Goal: Complete application form

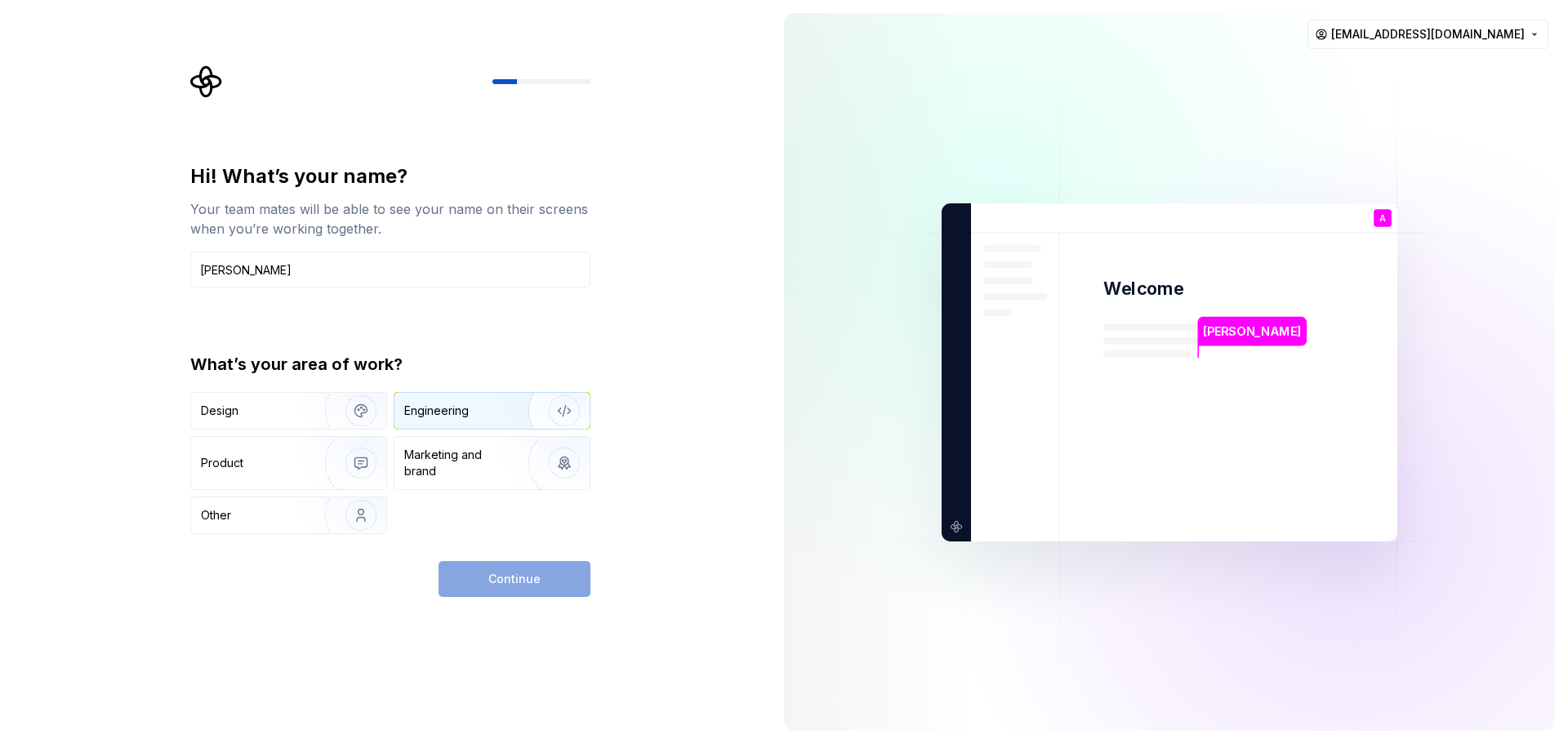
type input "Aadarsh"
click at [405, 412] on div "Engineering" at bounding box center [437, 411] width 64 height 17
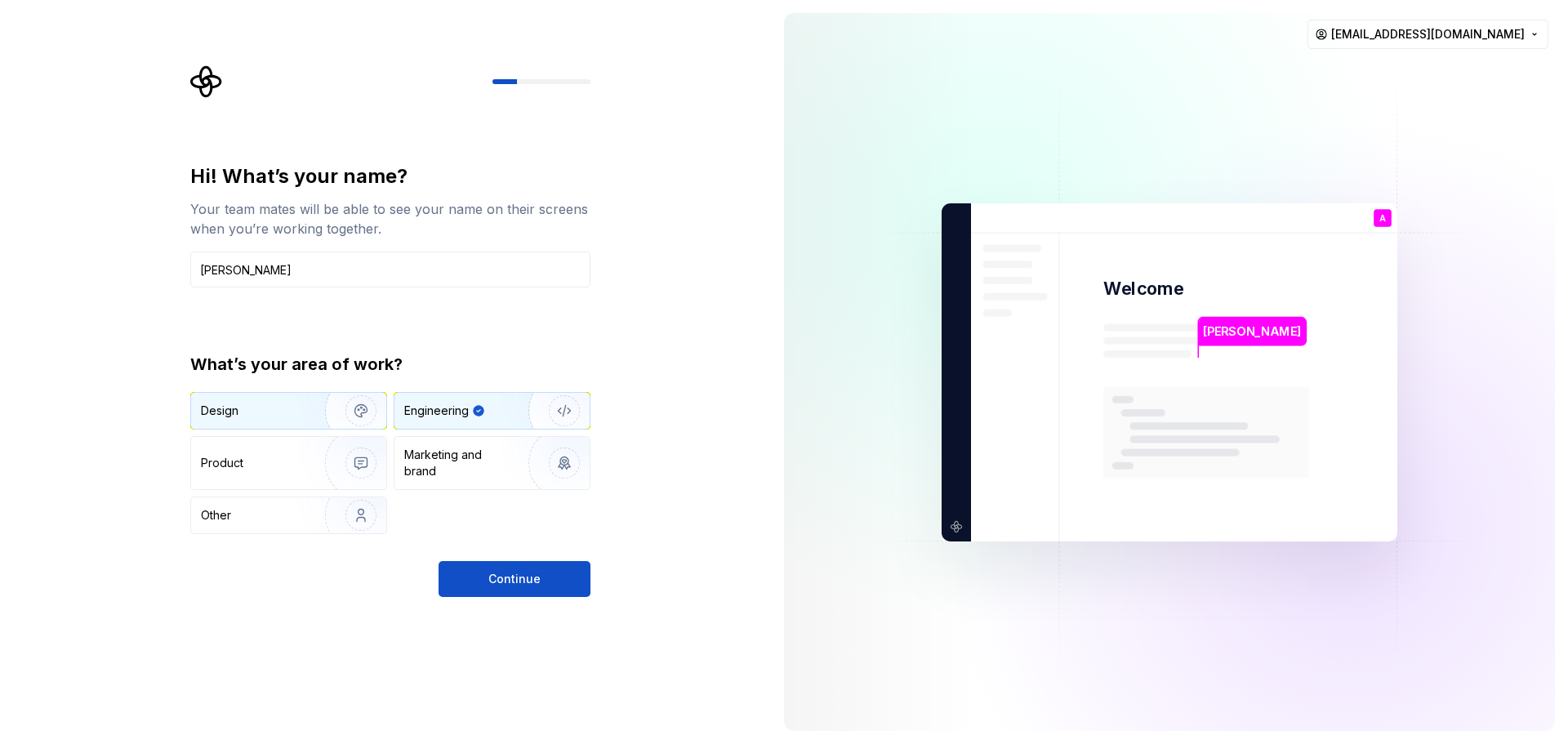
click at [307, 407] on img "button" at bounding box center [351, 411] width 104 height 110
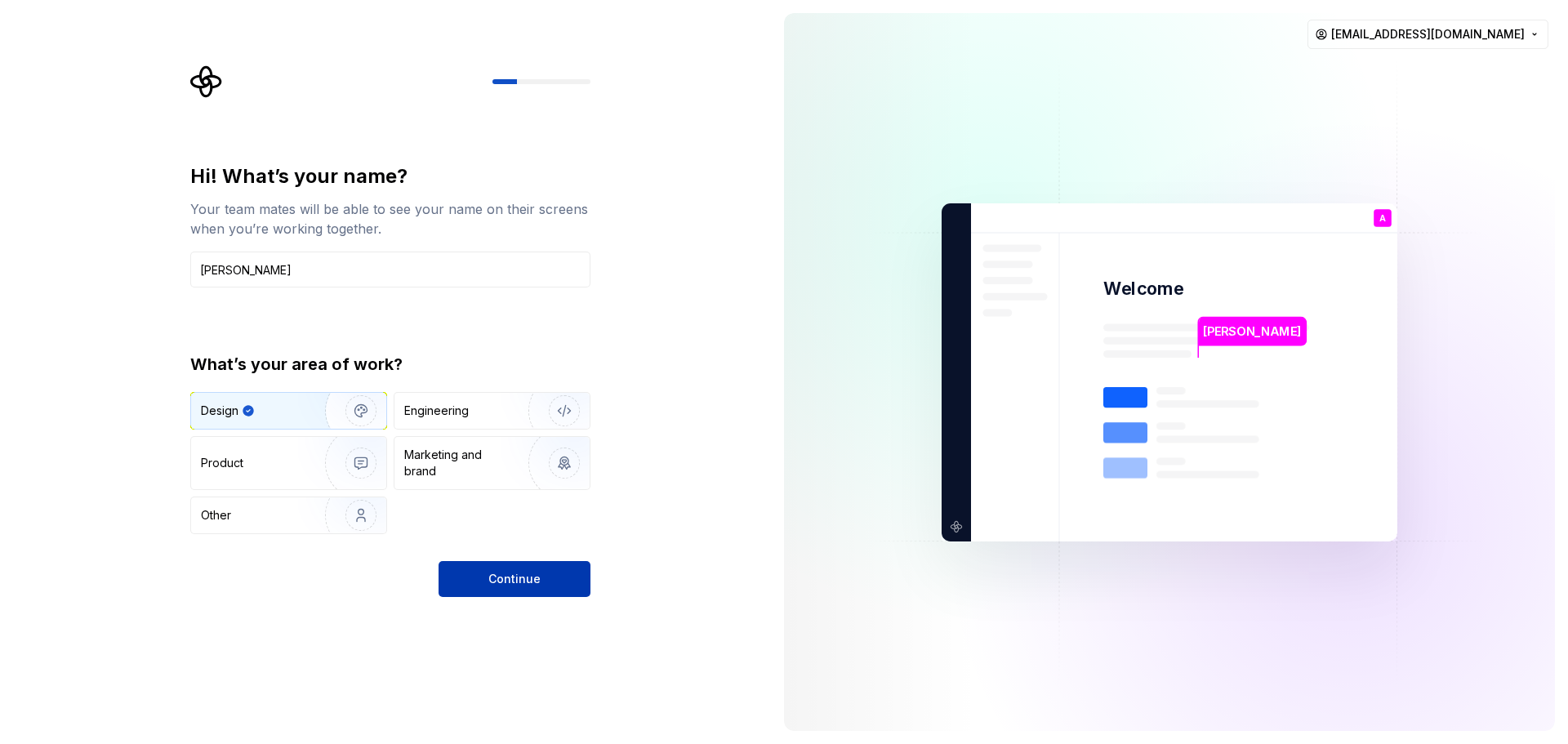
click at [497, 579] on span "Continue" at bounding box center [514, 579] width 52 height 17
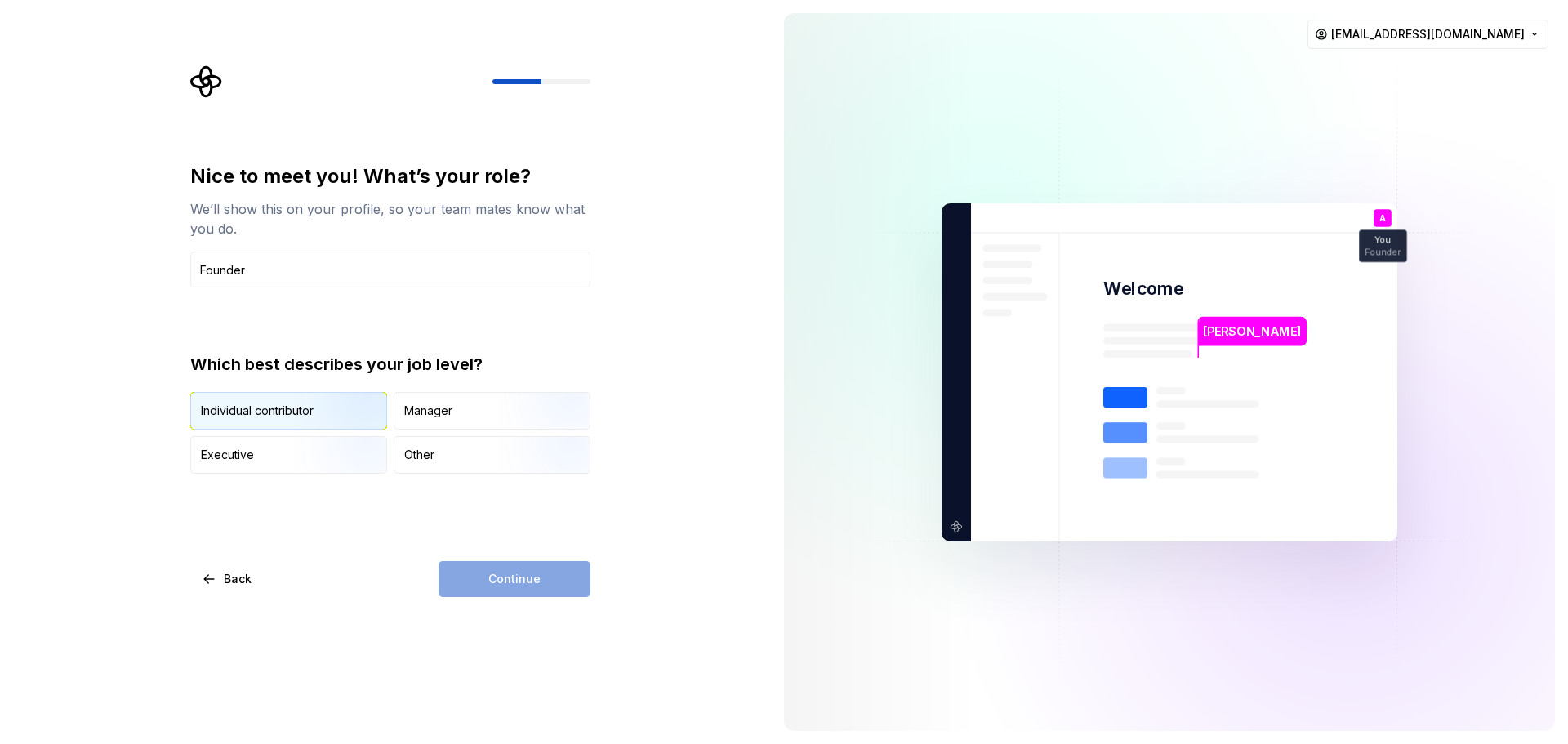
type input "Founder"
click at [366, 396] on img "button" at bounding box center [347, 432] width 104 height 110
click at [472, 580] on button "Continue" at bounding box center [514, 579] width 152 height 36
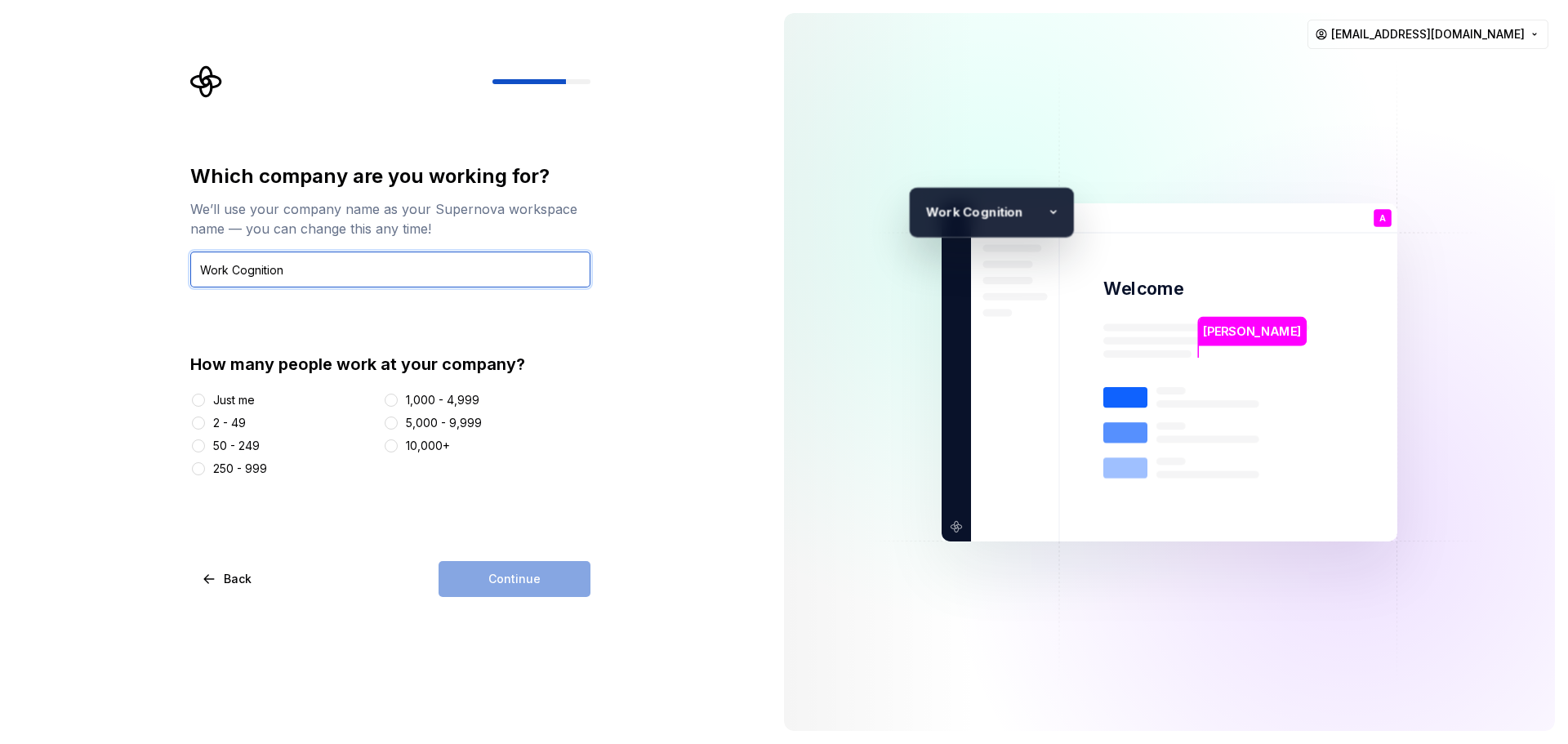
type input "Work Cognition"
click at [198, 401] on button "Just me" at bounding box center [198, 399] width 13 height 13
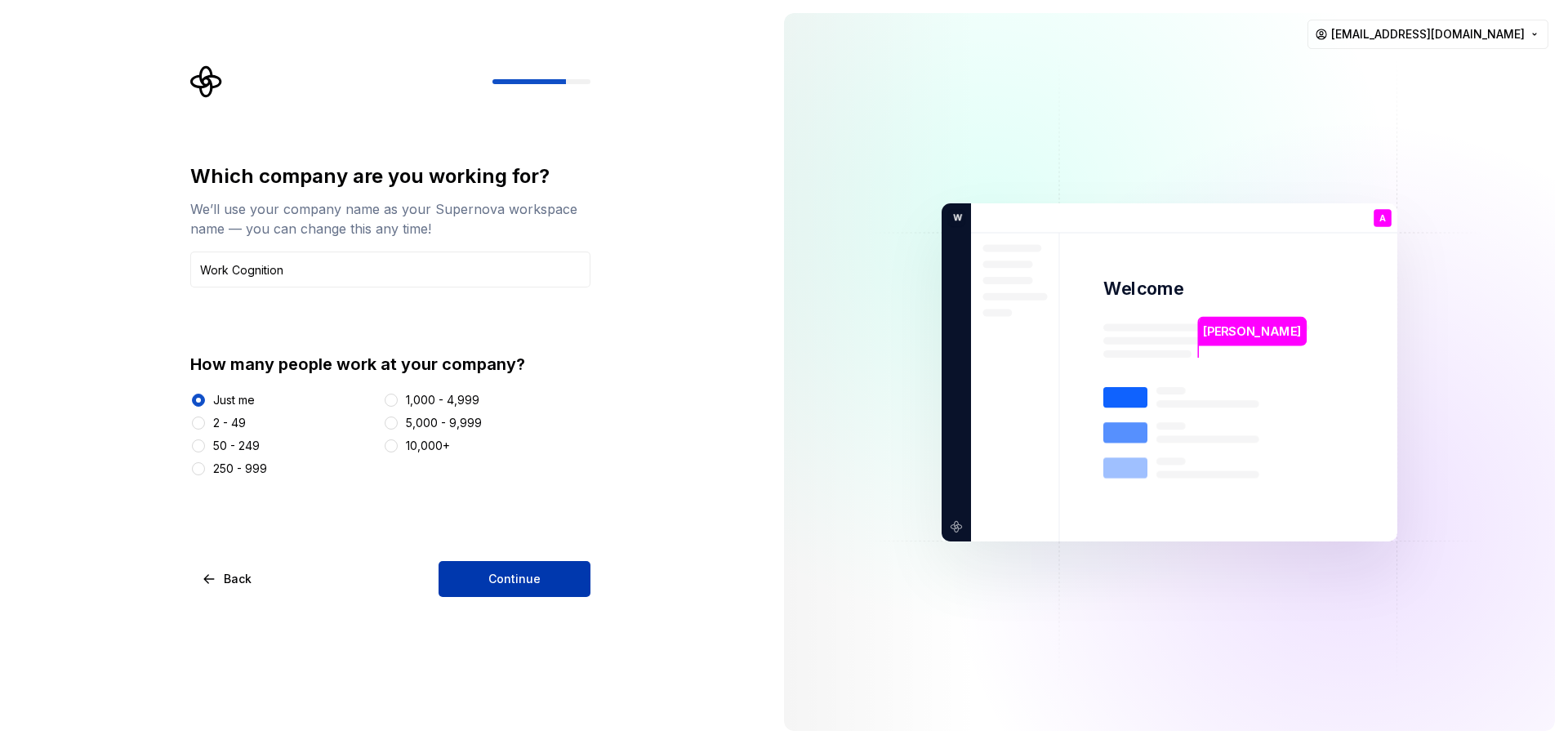
click at [519, 586] on span "Continue" at bounding box center [514, 579] width 52 height 17
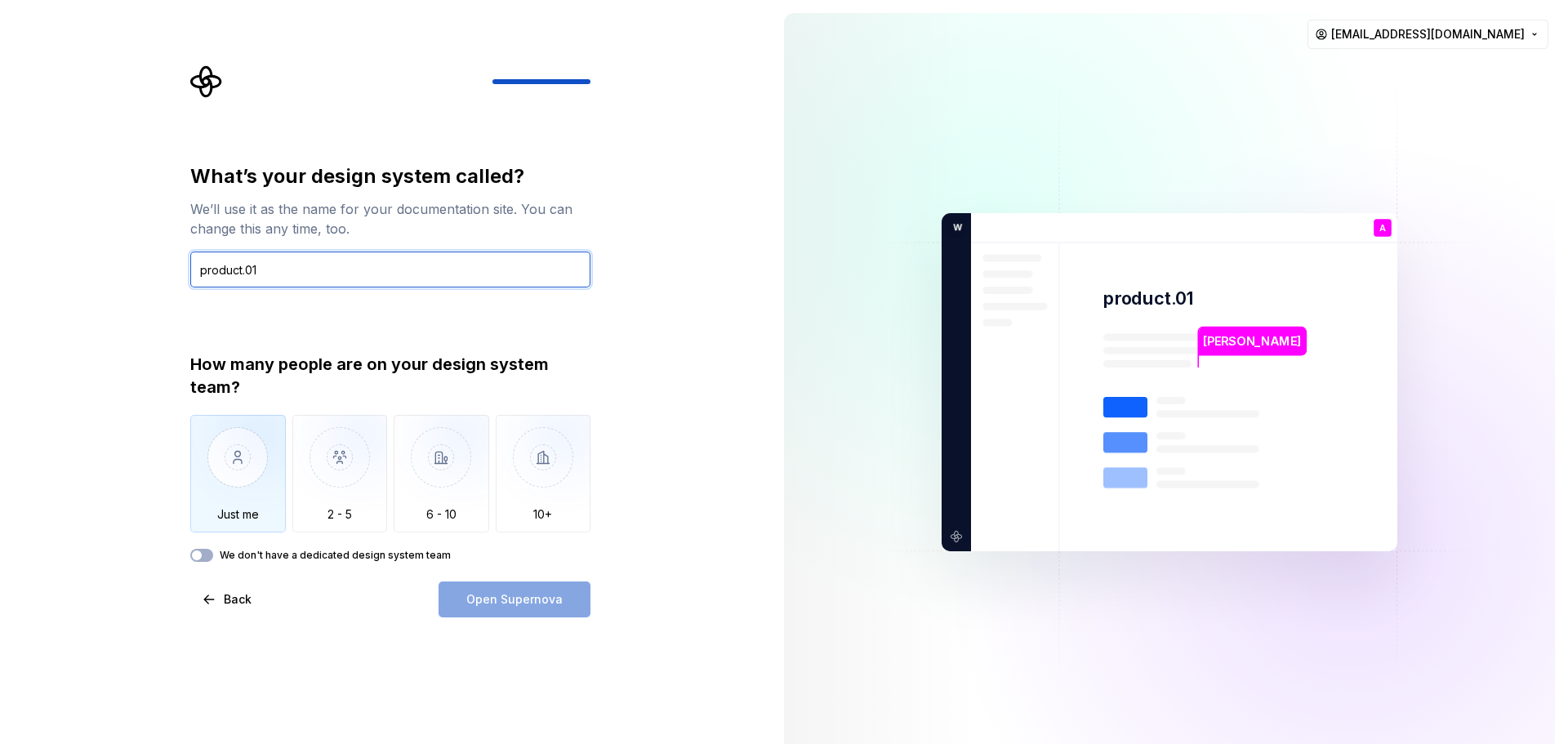
type input "product.01"
click at [251, 481] on img "button" at bounding box center [238, 470] width 96 height 110
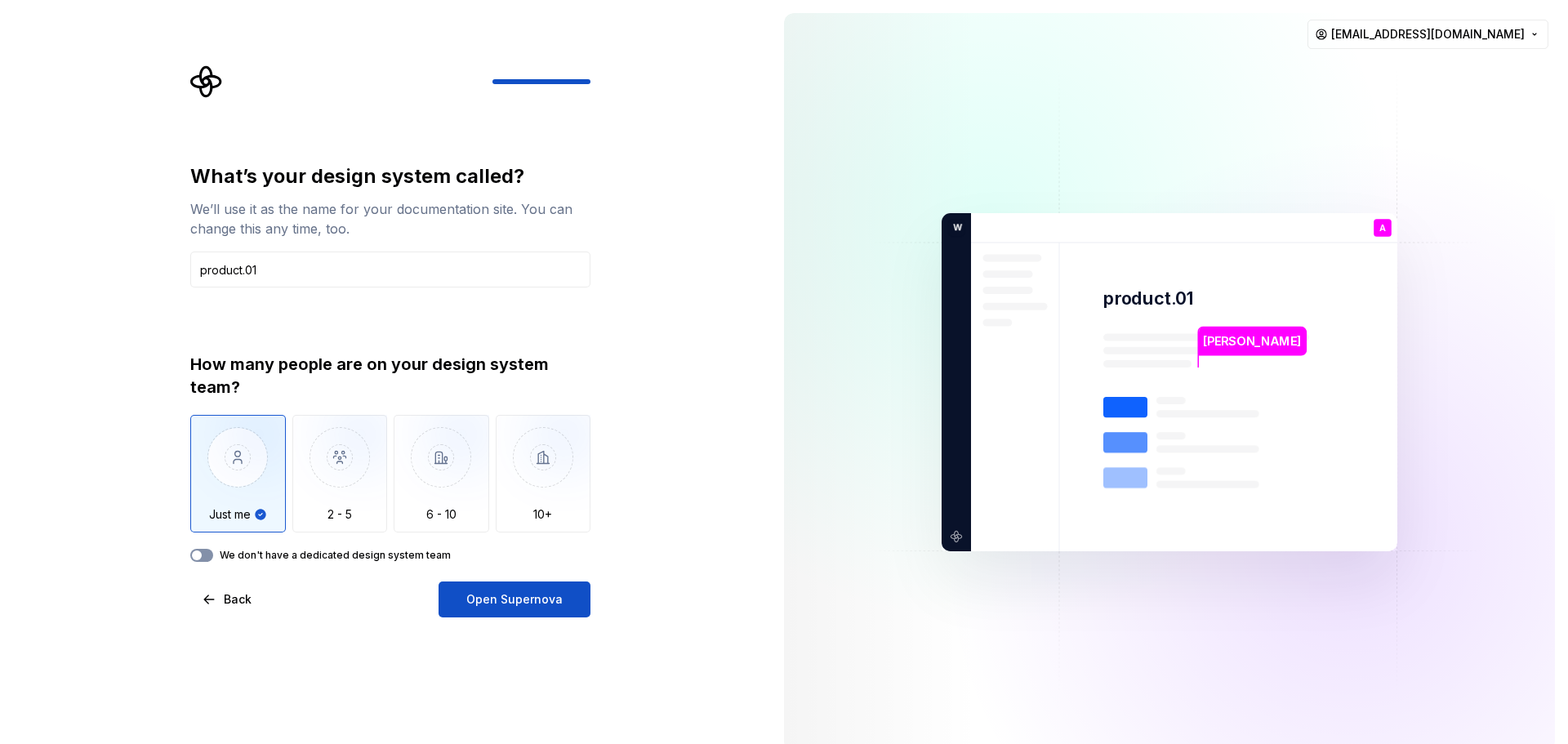
click at [197, 560] on span "button" at bounding box center [197, 554] width 10 height 10
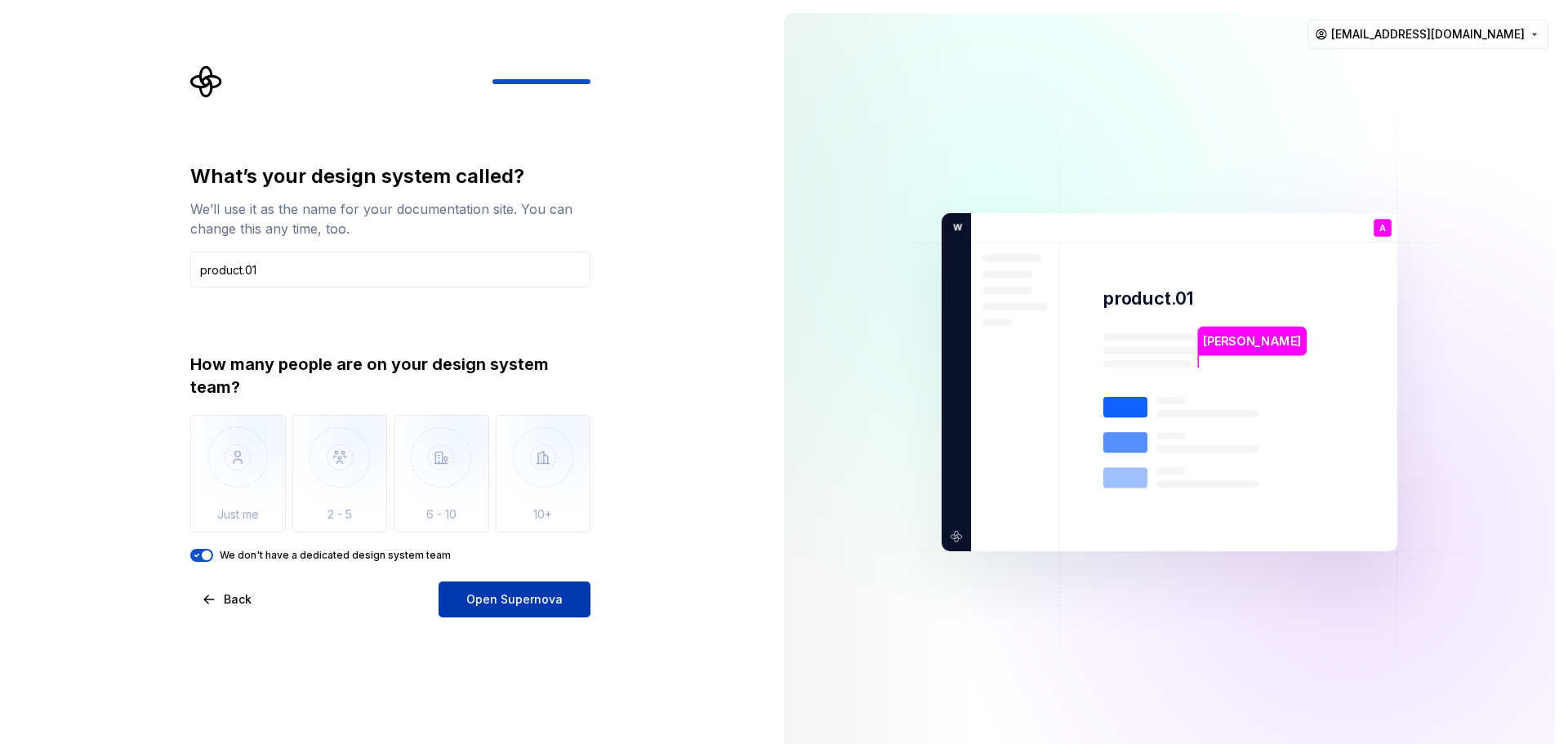
click at [563, 609] on button "Open Supernova" at bounding box center [514, 599] width 152 height 36
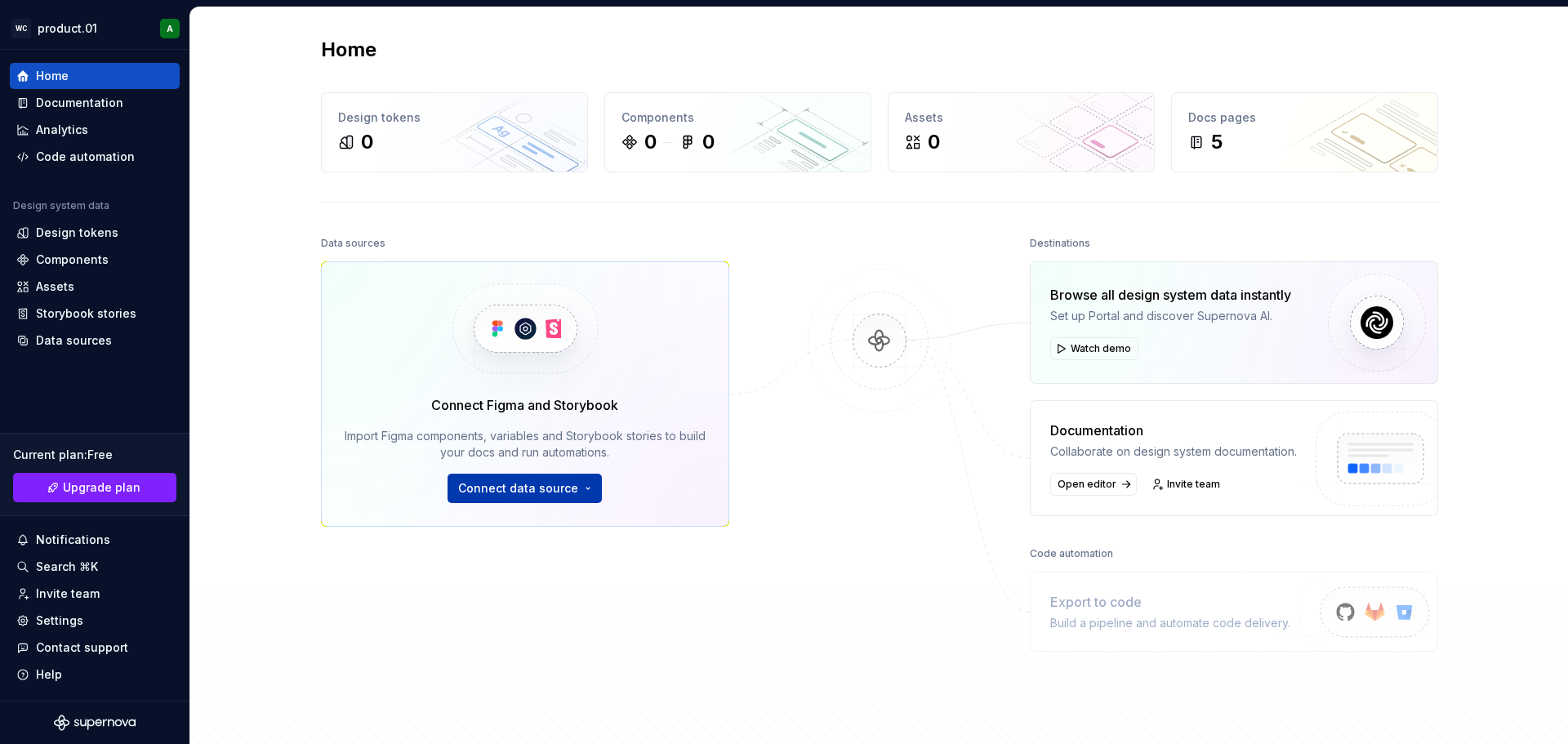
click at [576, 496] on button "Connect data source" at bounding box center [524, 488] width 154 height 30
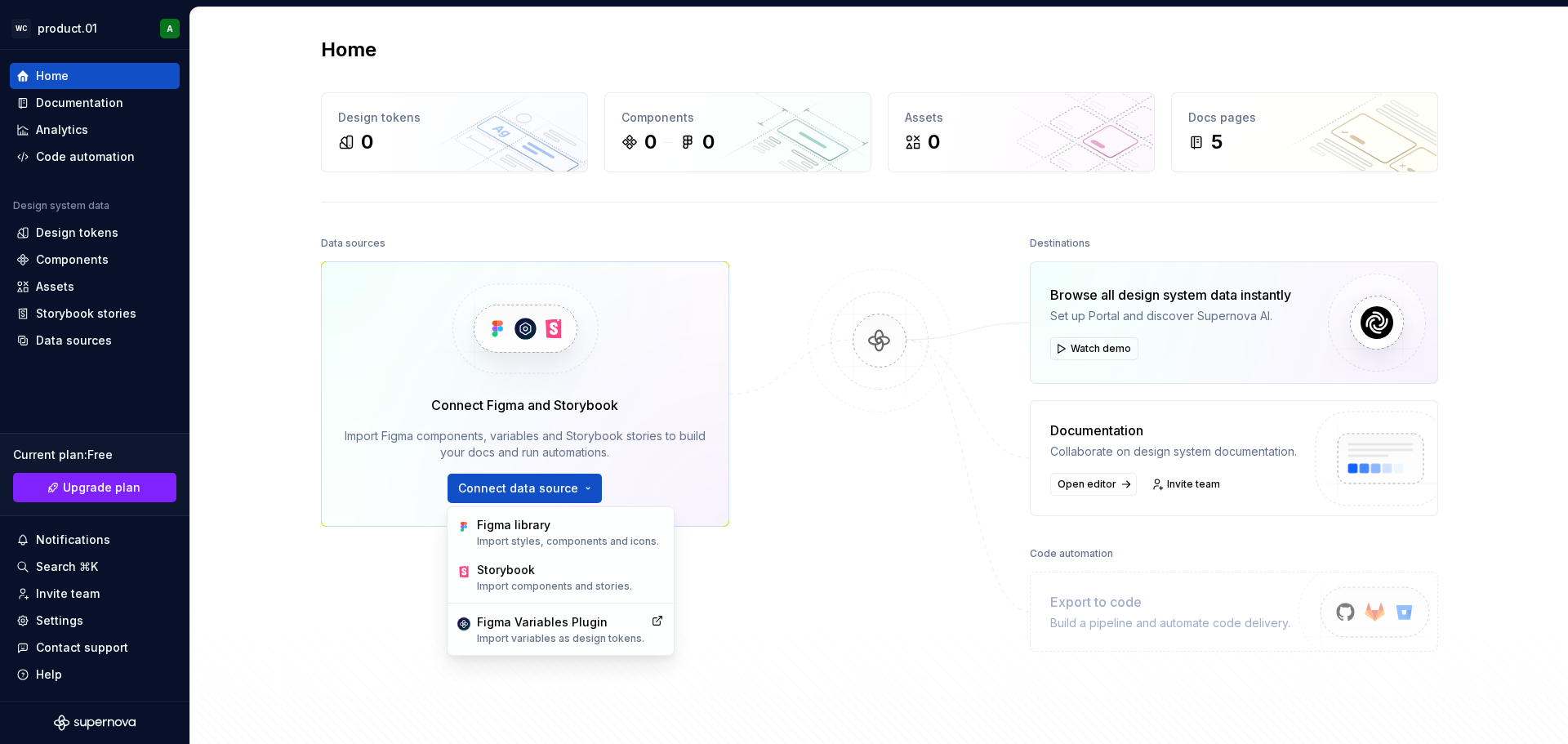
click at [365, 352] on div "Connect Figma and Storybook Import Figma components, variables and Storybook st…" at bounding box center [525, 393] width 408 height 265
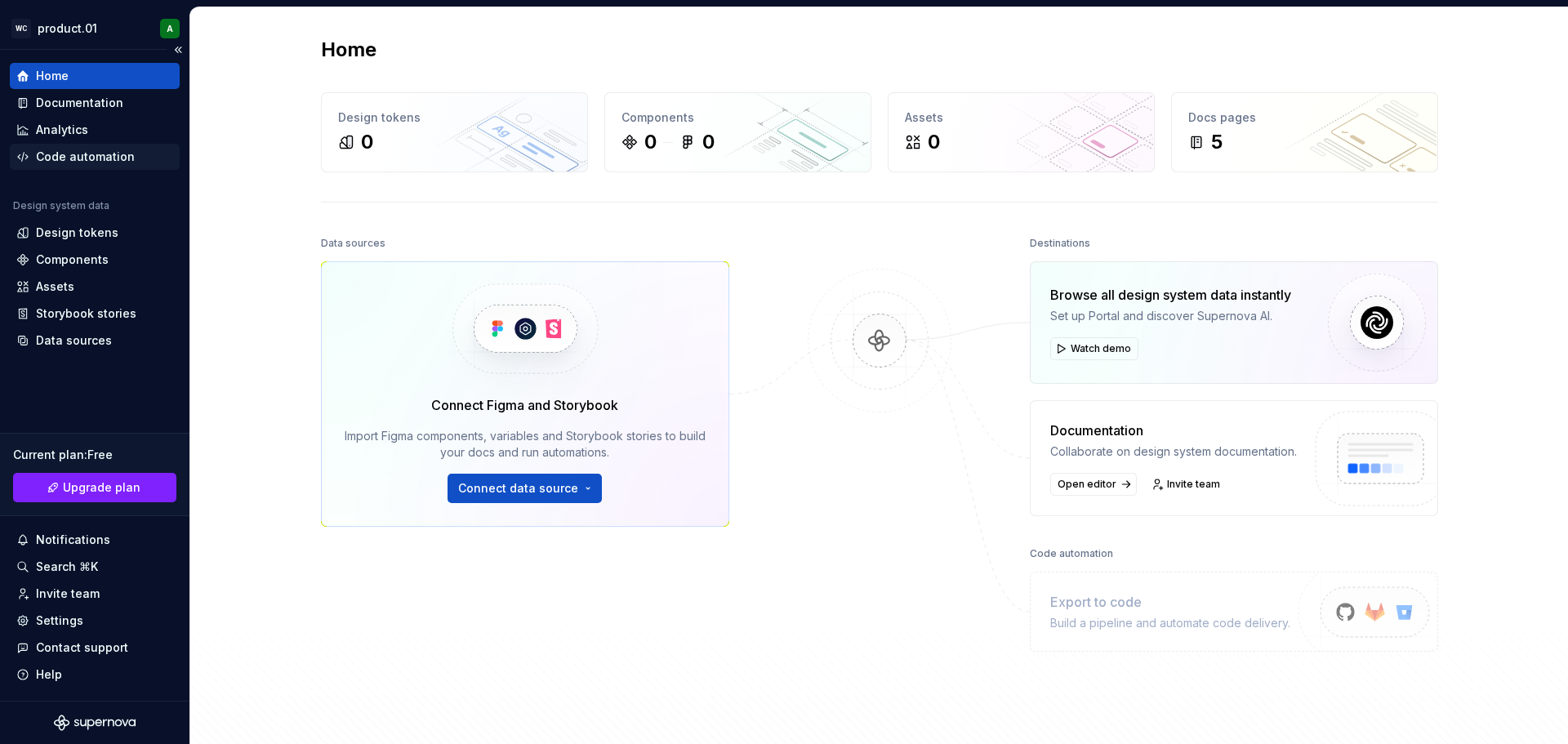
click at [55, 156] on div "Code automation" at bounding box center [85, 157] width 99 height 17
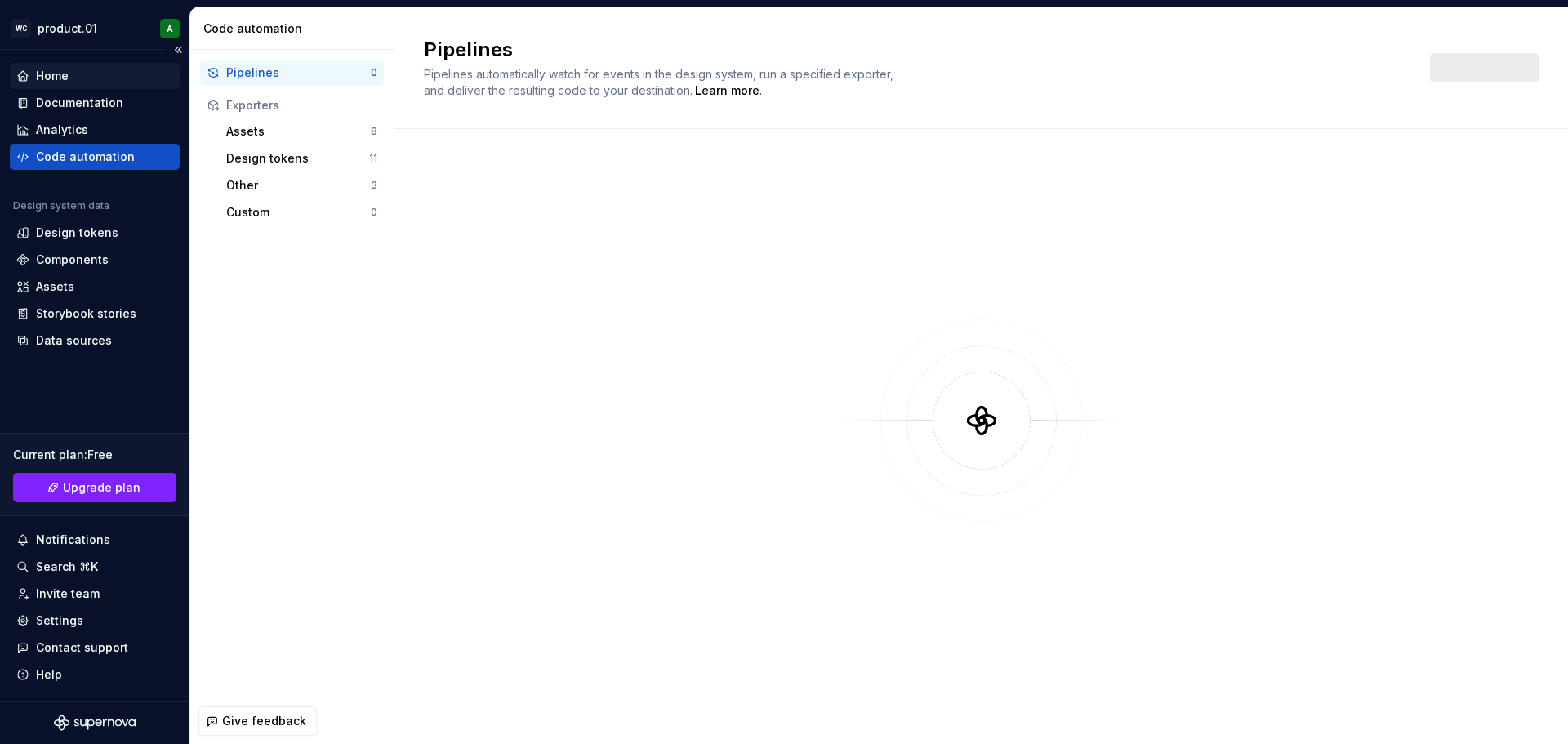
click at [63, 77] on div "Home" at bounding box center [52, 76] width 33 height 17
